Goal: Navigation & Orientation: Find specific page/section

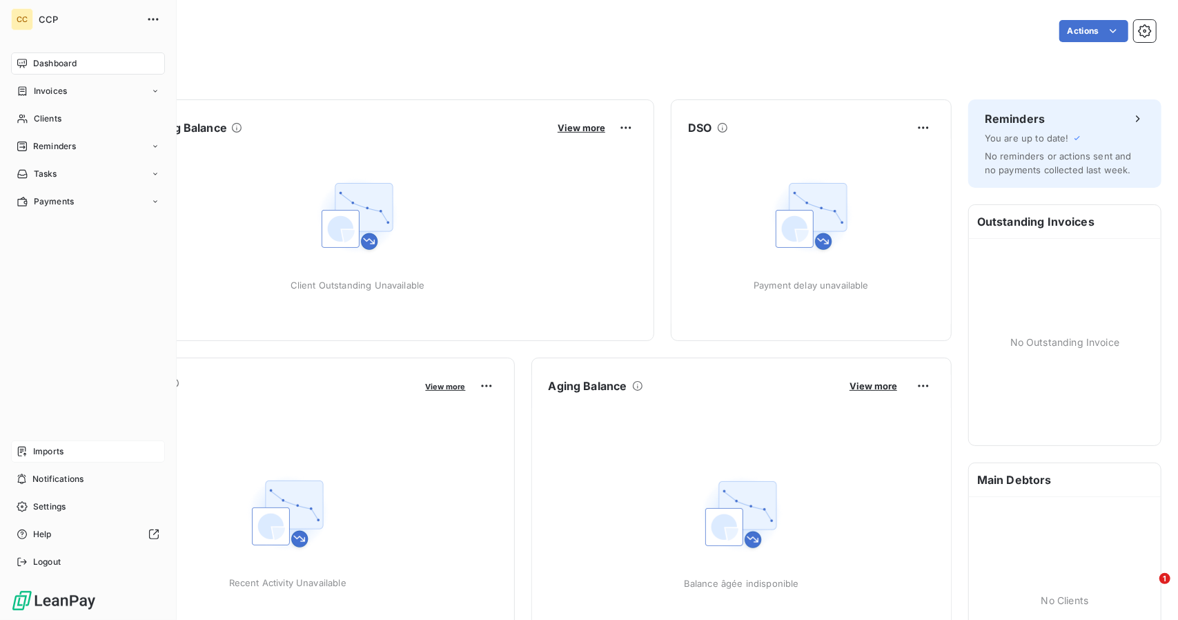
click at [48, 458] on div "Imports" at bounding box center [88, 451] width 154 height 22
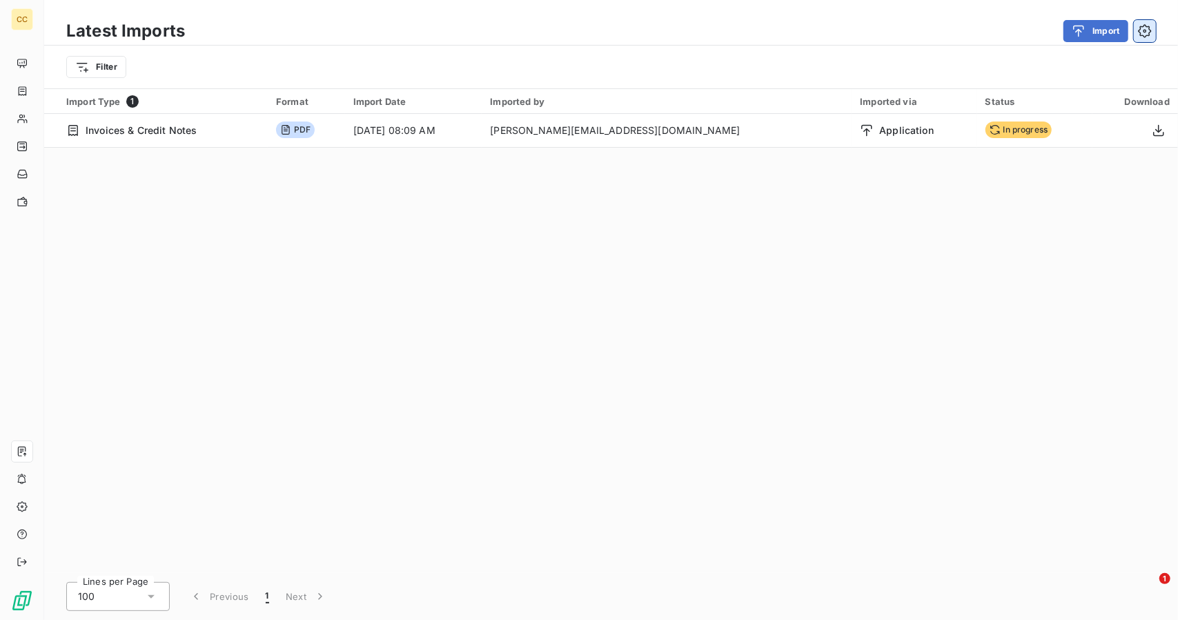
click at [1140, 28] on icon "button" at bounding box center [1145, 31] width 14 height 14
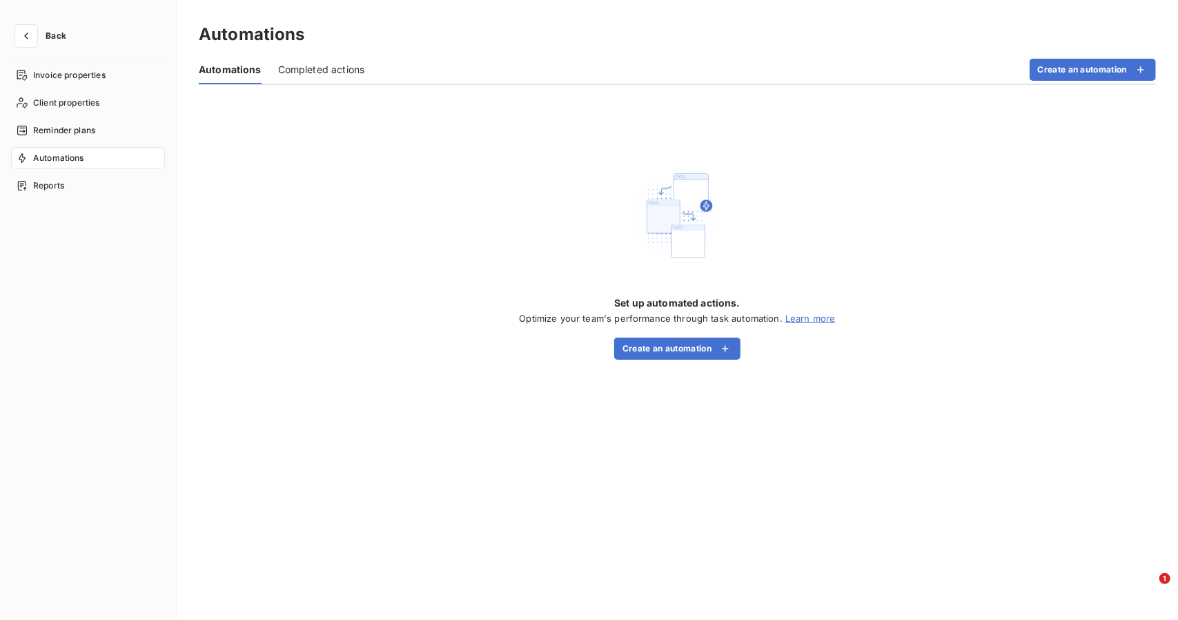
click at [324, 67] on span "Completed actions" at bounding box center [321, 70] width 87 height 14
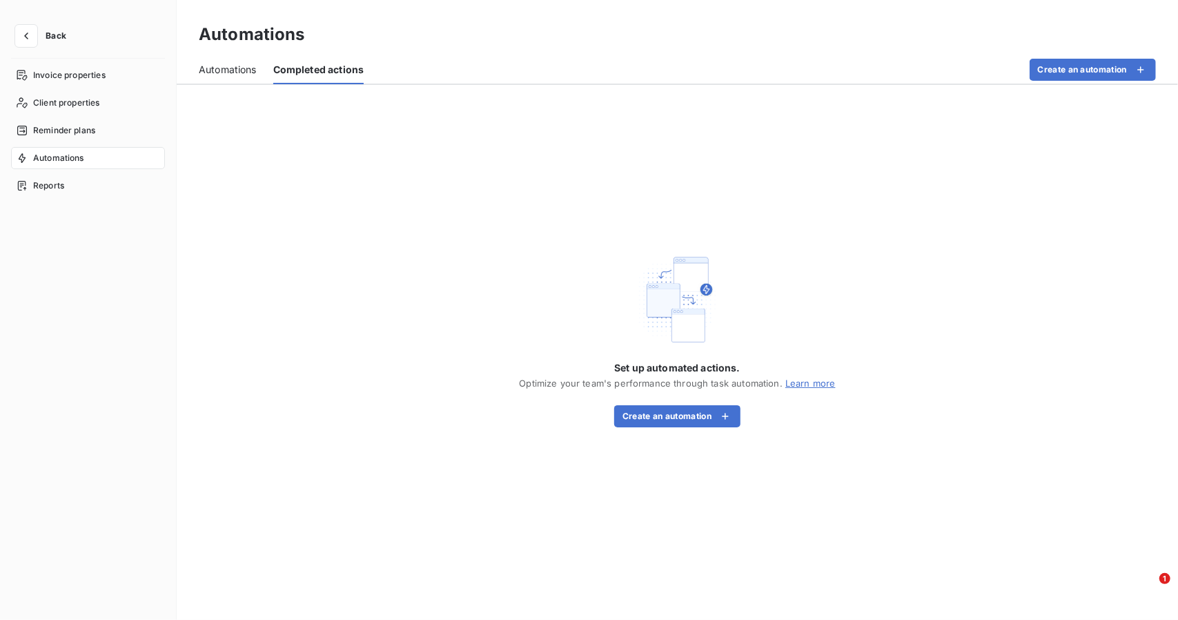
click at [239, 68] on span "Automations" at bounding box center [228, 70] width 58 height 14
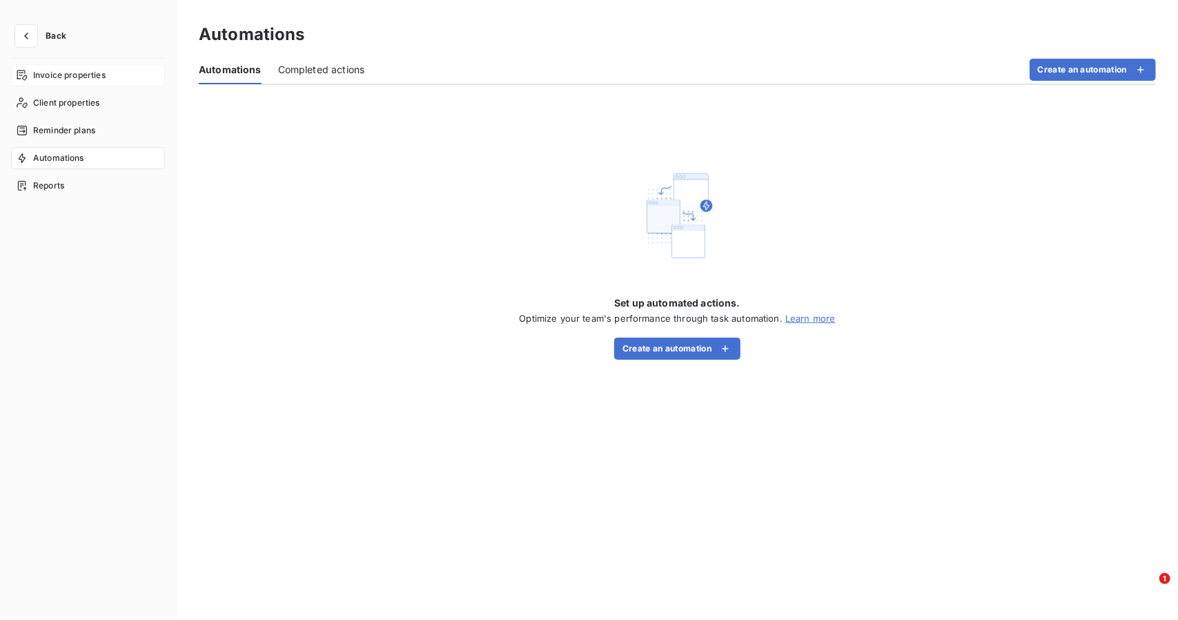
click at [94, 75] on span "Invoice properties" at bounding box center [69, 75] width 72 height 12
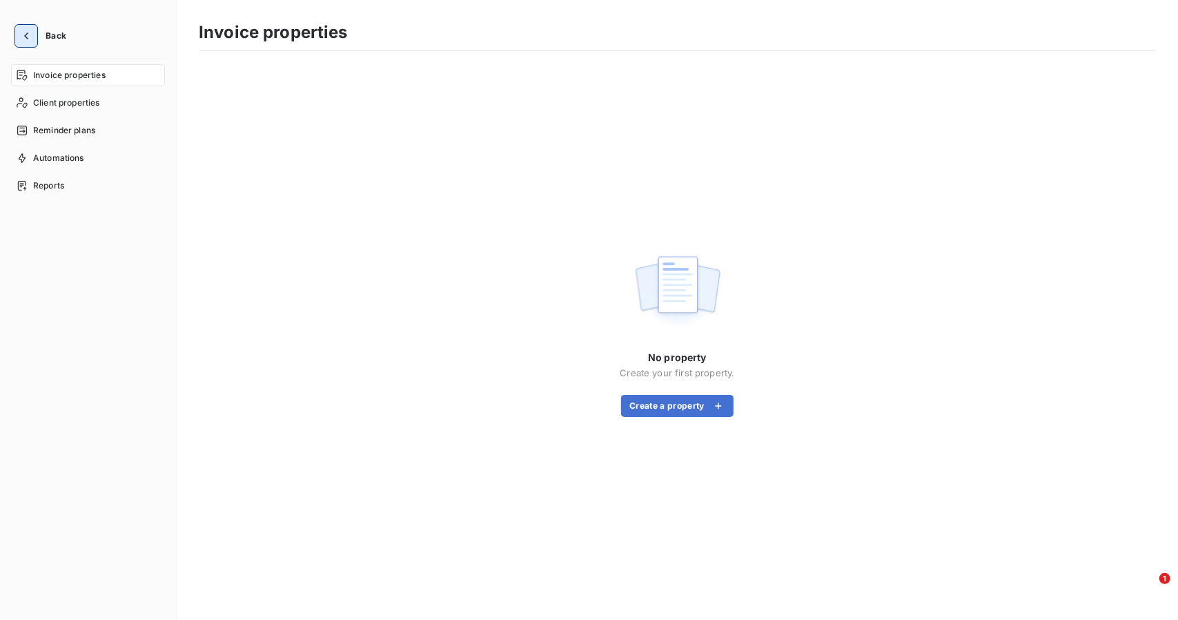
click at [21, 35] on icon "button" at bounding box center [26, 36] width 14 height 14
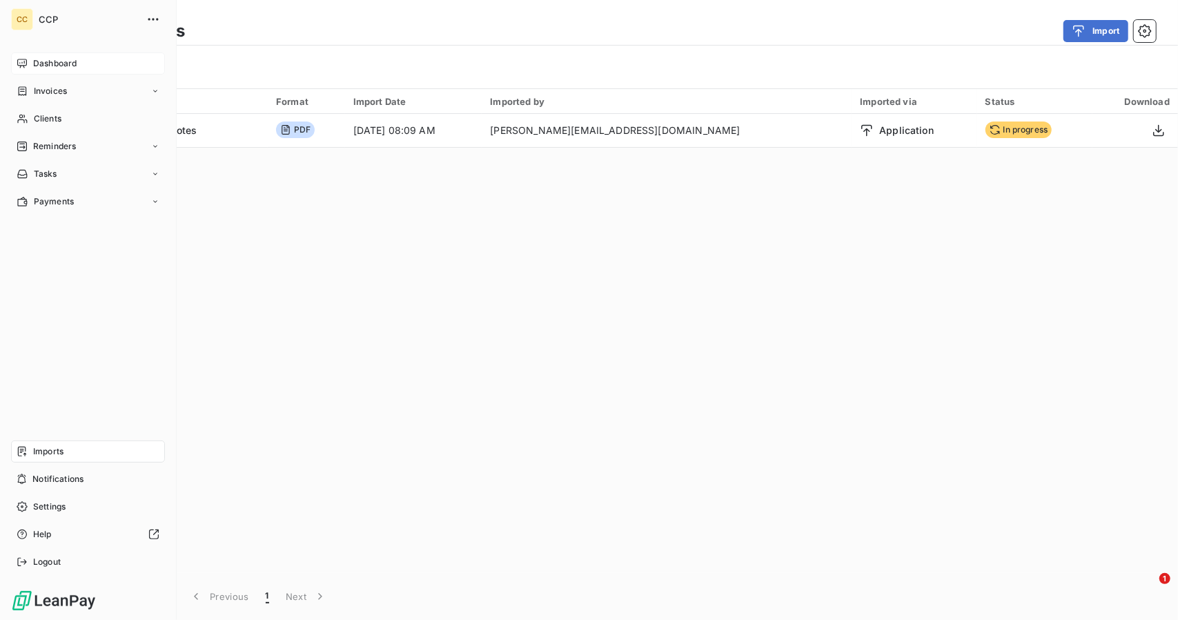
click at [50, 61] on span "Dashboard" at bounding box center [54, 63] width 43 height 12
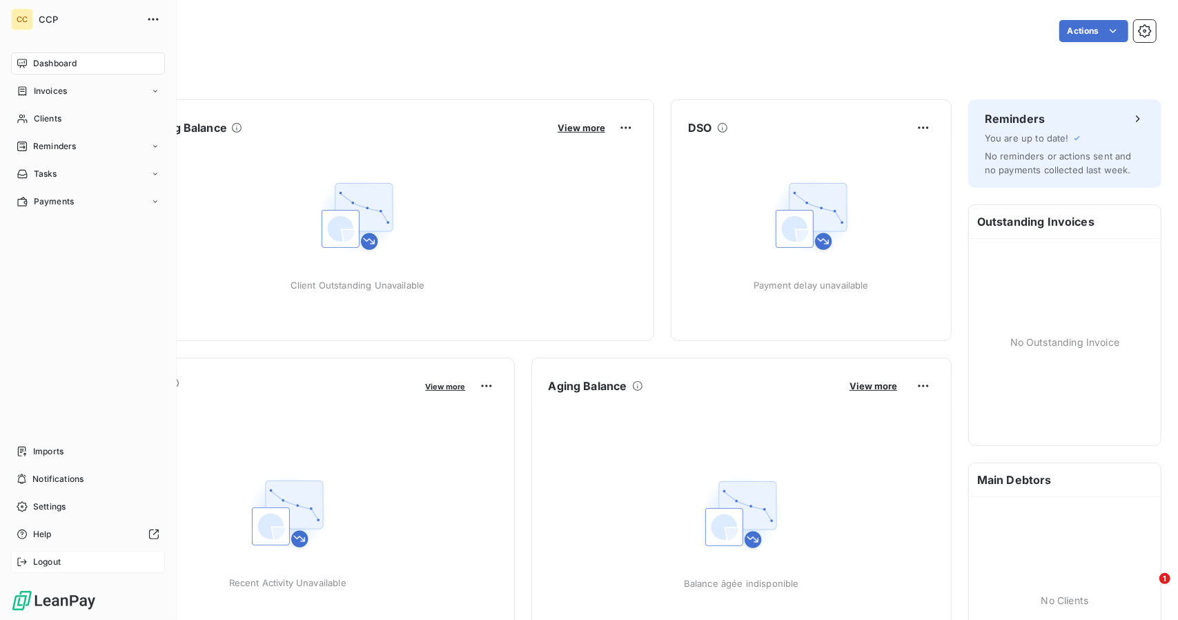
click at [54, 563] on span "Logout" at bounding box center [47, 562] width 28 height 12
